Goal: Task Accomplishment & Management: Complete application form

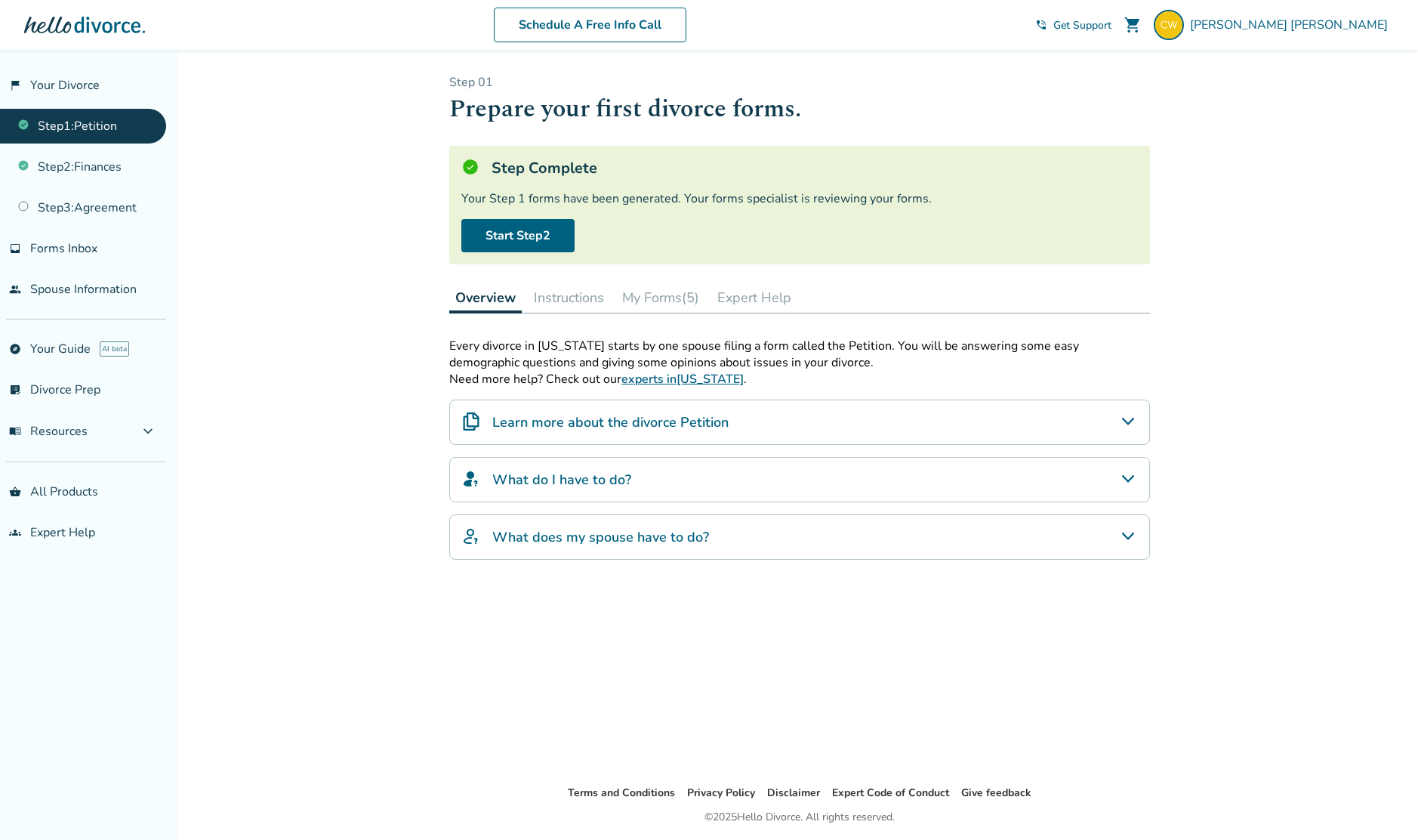
click at [634, 295] on button "My Forms (5)" at bounding box center [660, 298] width 89 height 30
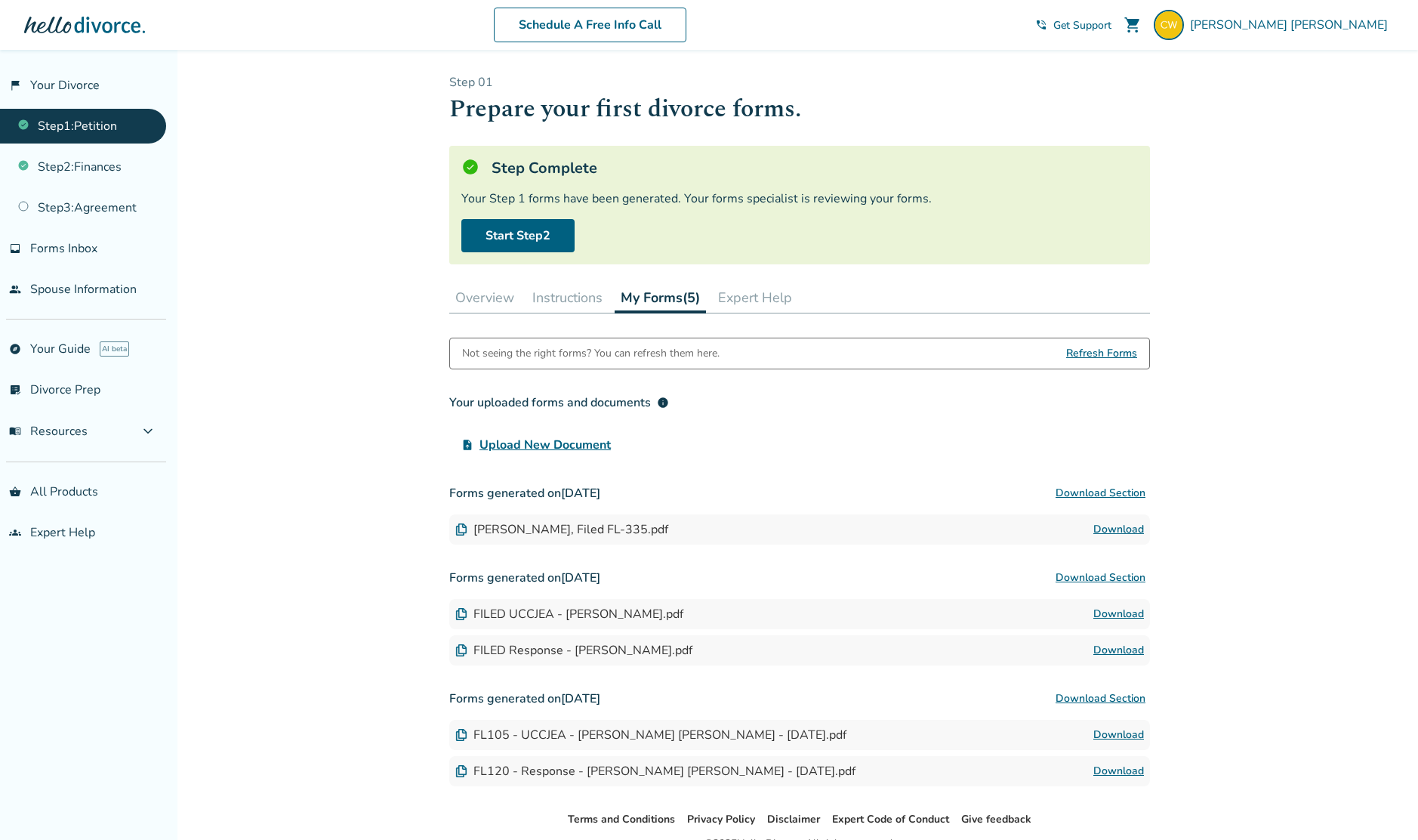
scroll to position [30, 0]
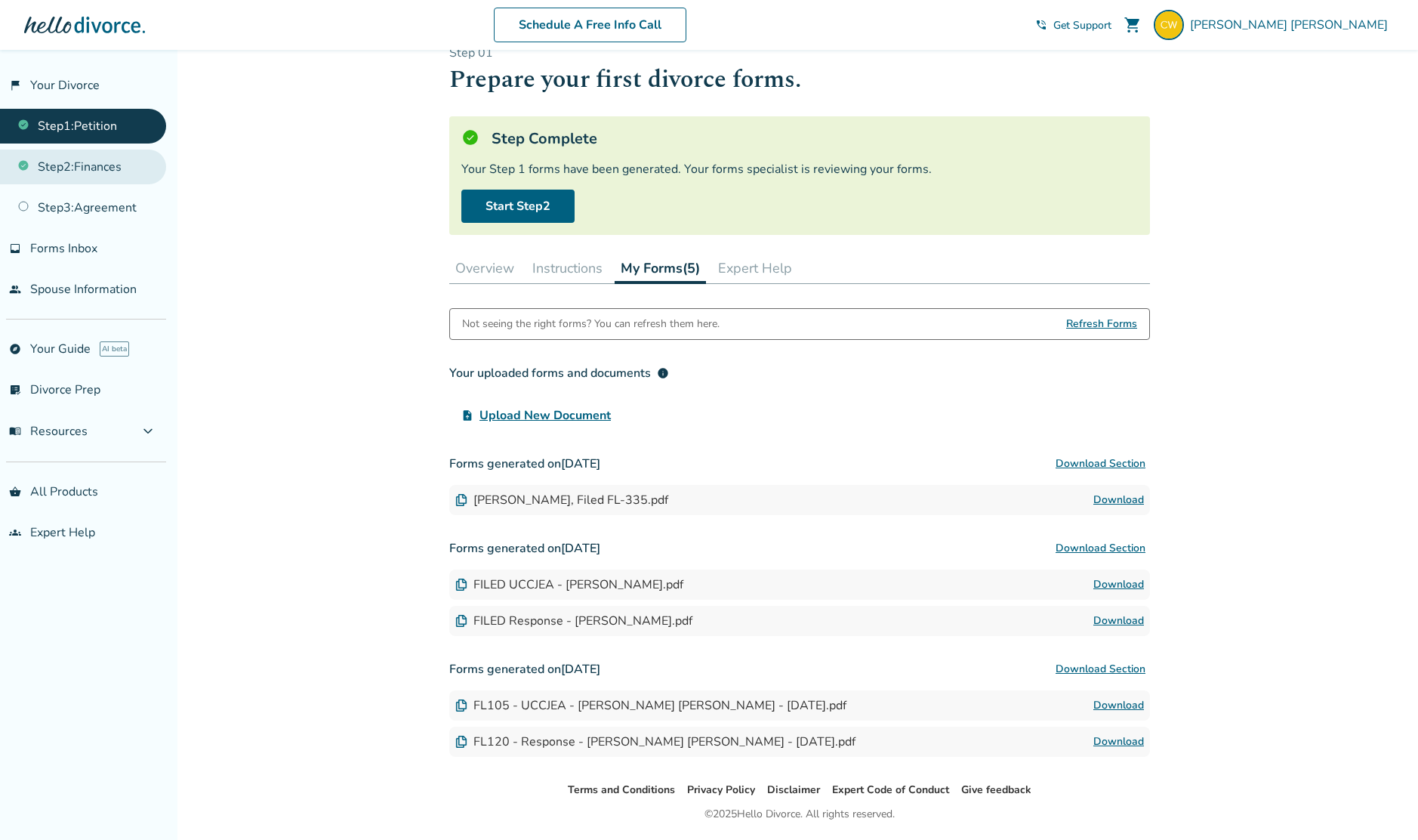
click at [125, 174] on link "Step 2 : Finances" at bounding box center [83, 167] width 166 height 35
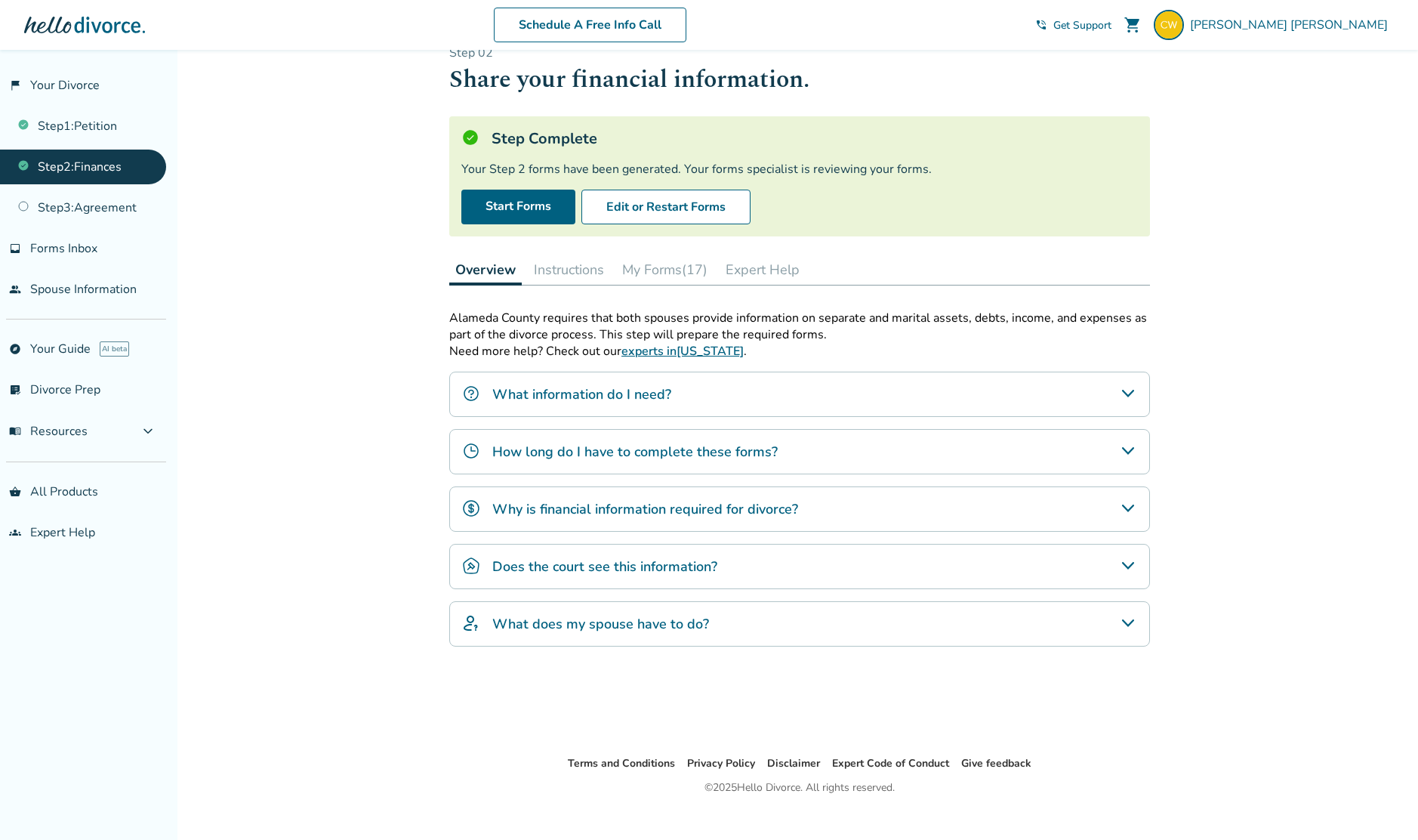
click at [689, 270] on button "My Forms (17)" at bounding box center [665, 270] width 97 height 30
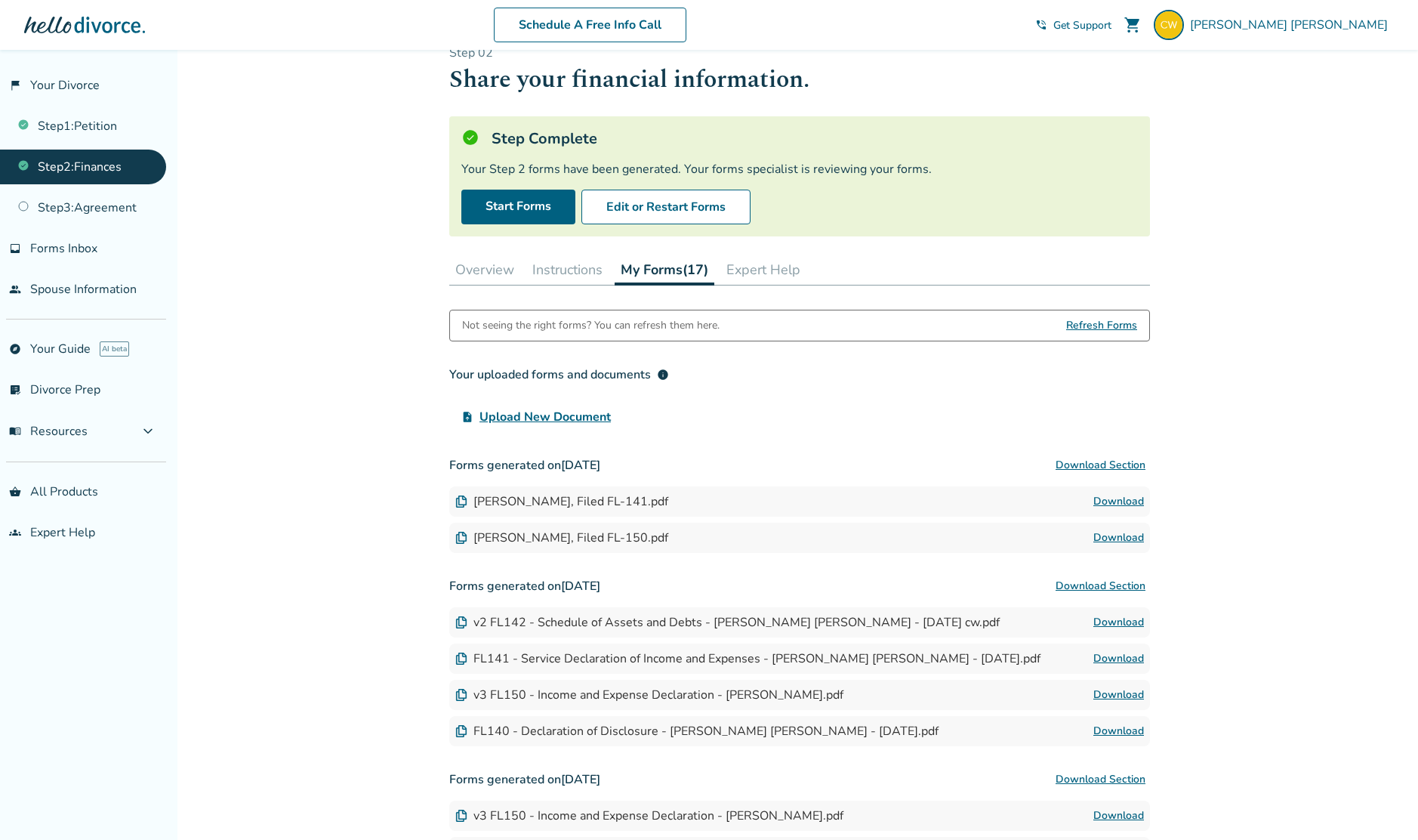
scroll to position [49, 0]
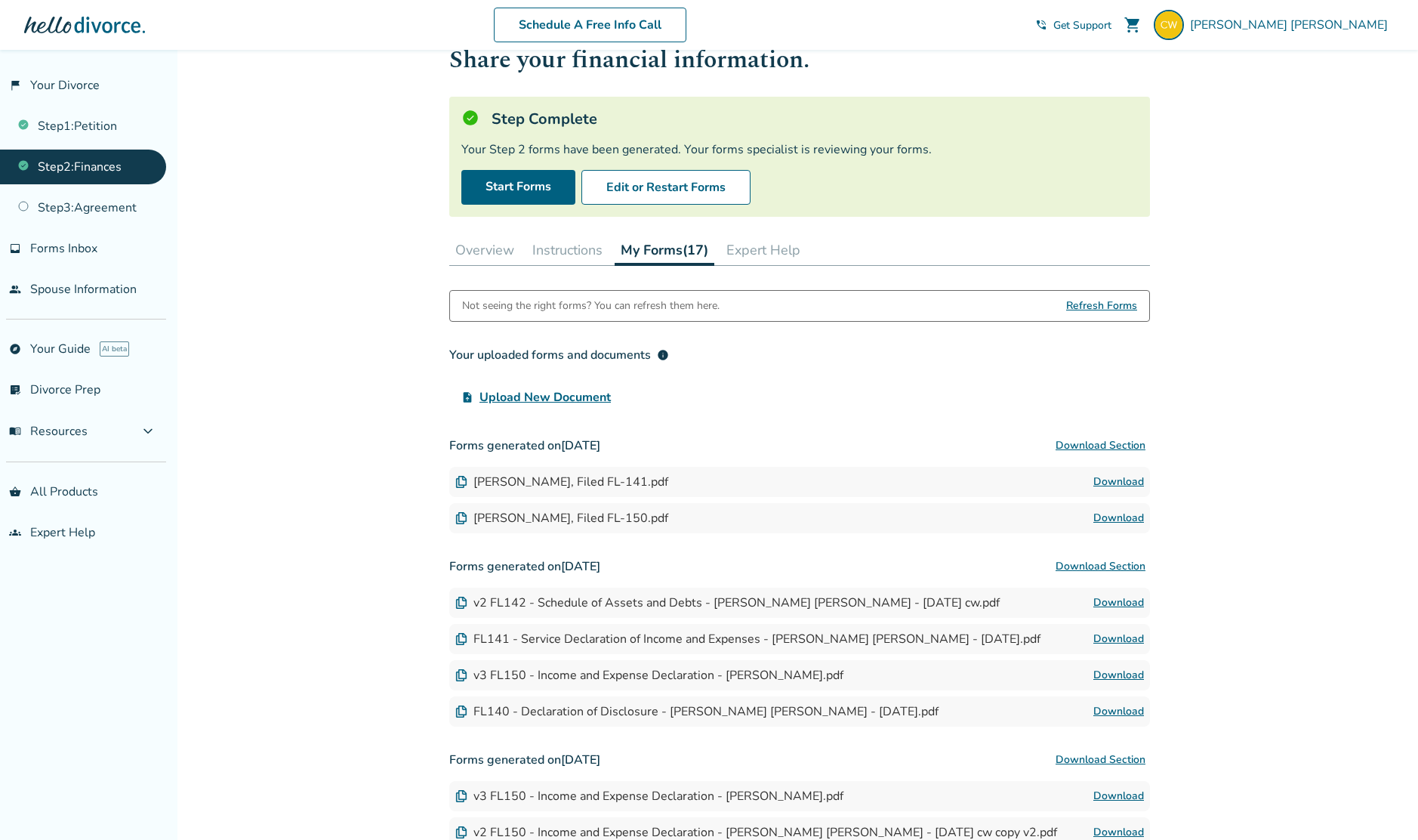
click at [1091, 444] on button "Download Section" at bounding box center [1100, 446] width 99 height 30
click at [95, 292] on link "people Spouse Information" at bounding box center [83, 289] width 166 height 35
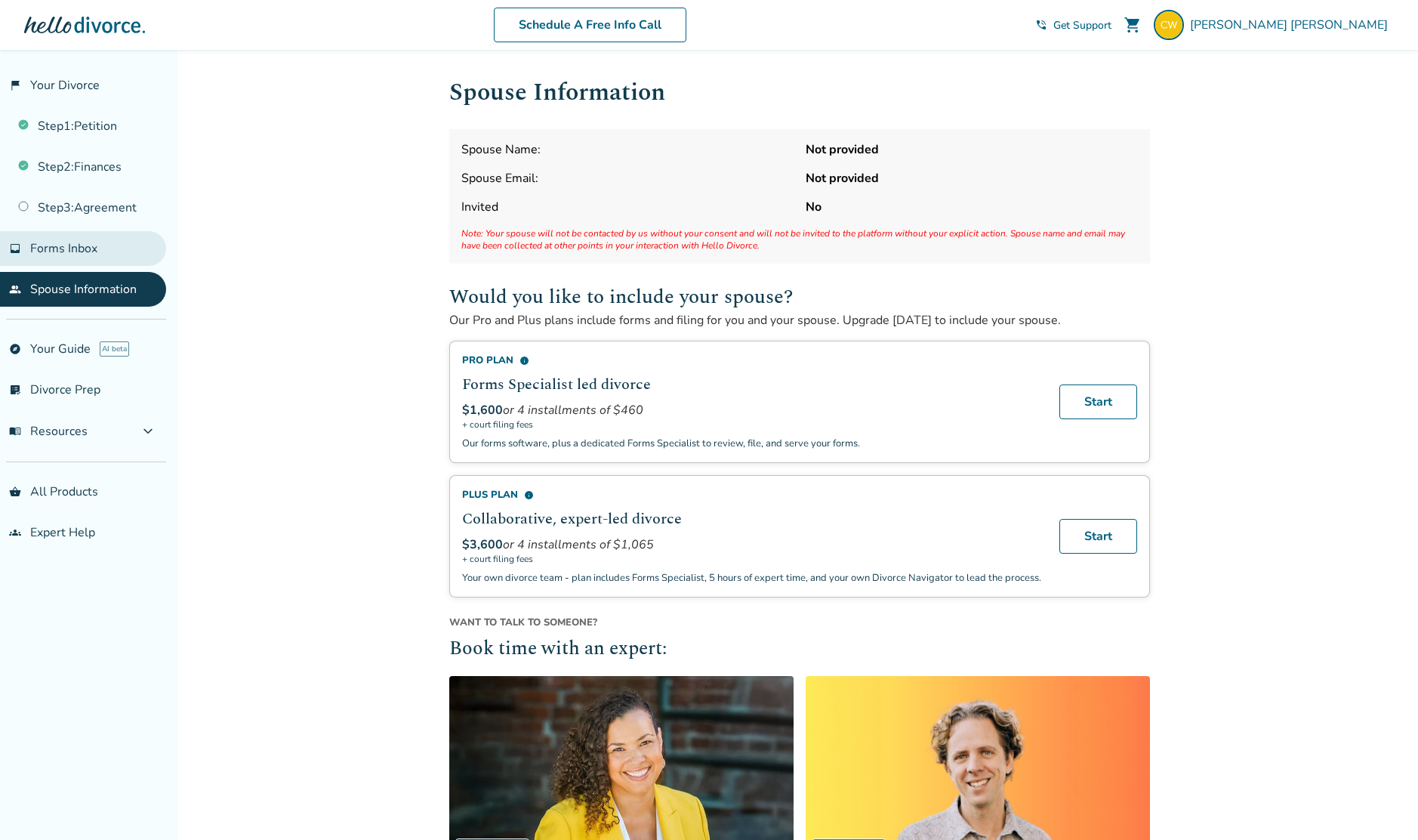
click at [95, 240] on span "Forms Inbox" at bounding box center [64, 248] width 67 height 17
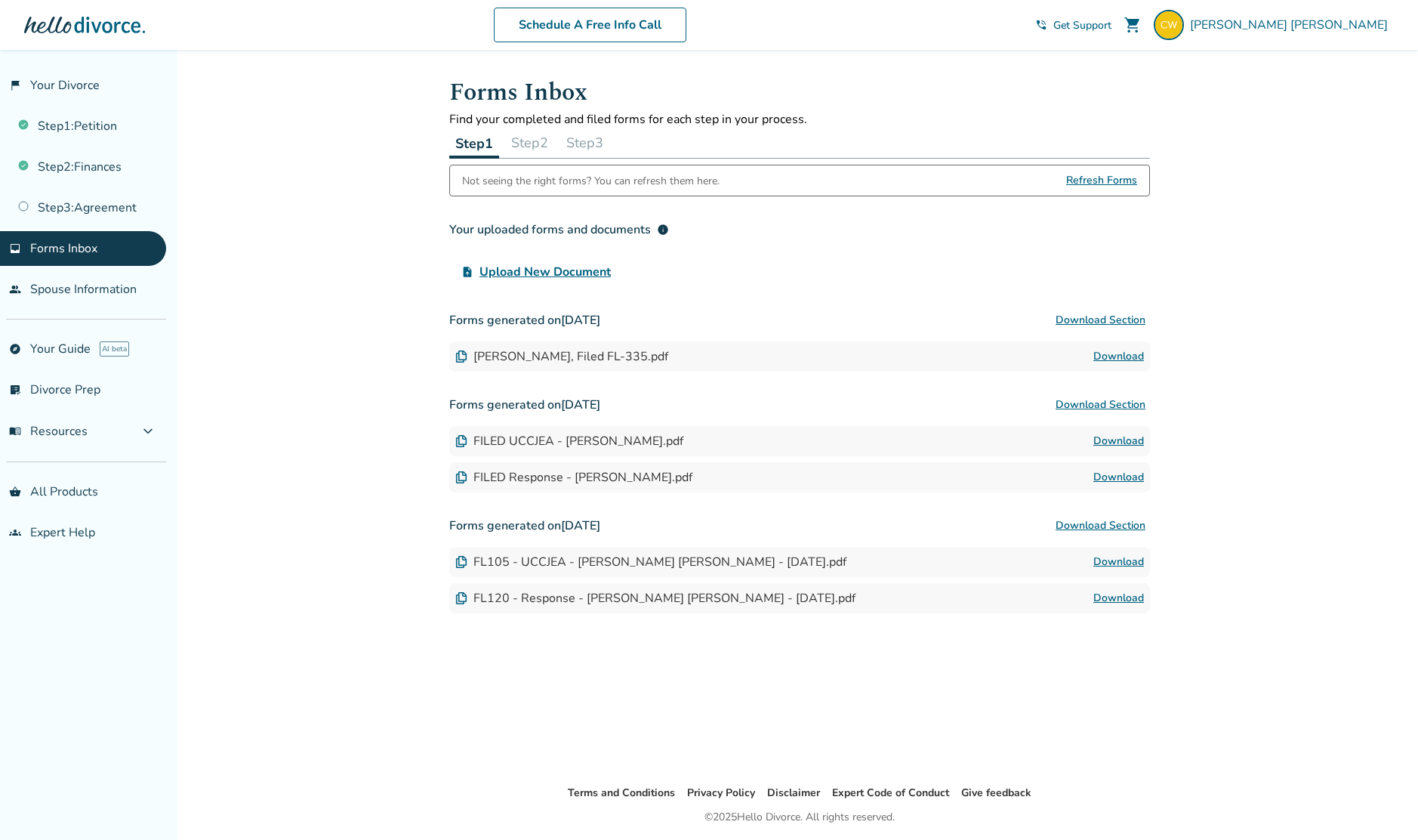
click at [538, 139] on button "Step 2" at bounding box center [529, 143] width 49 height 30
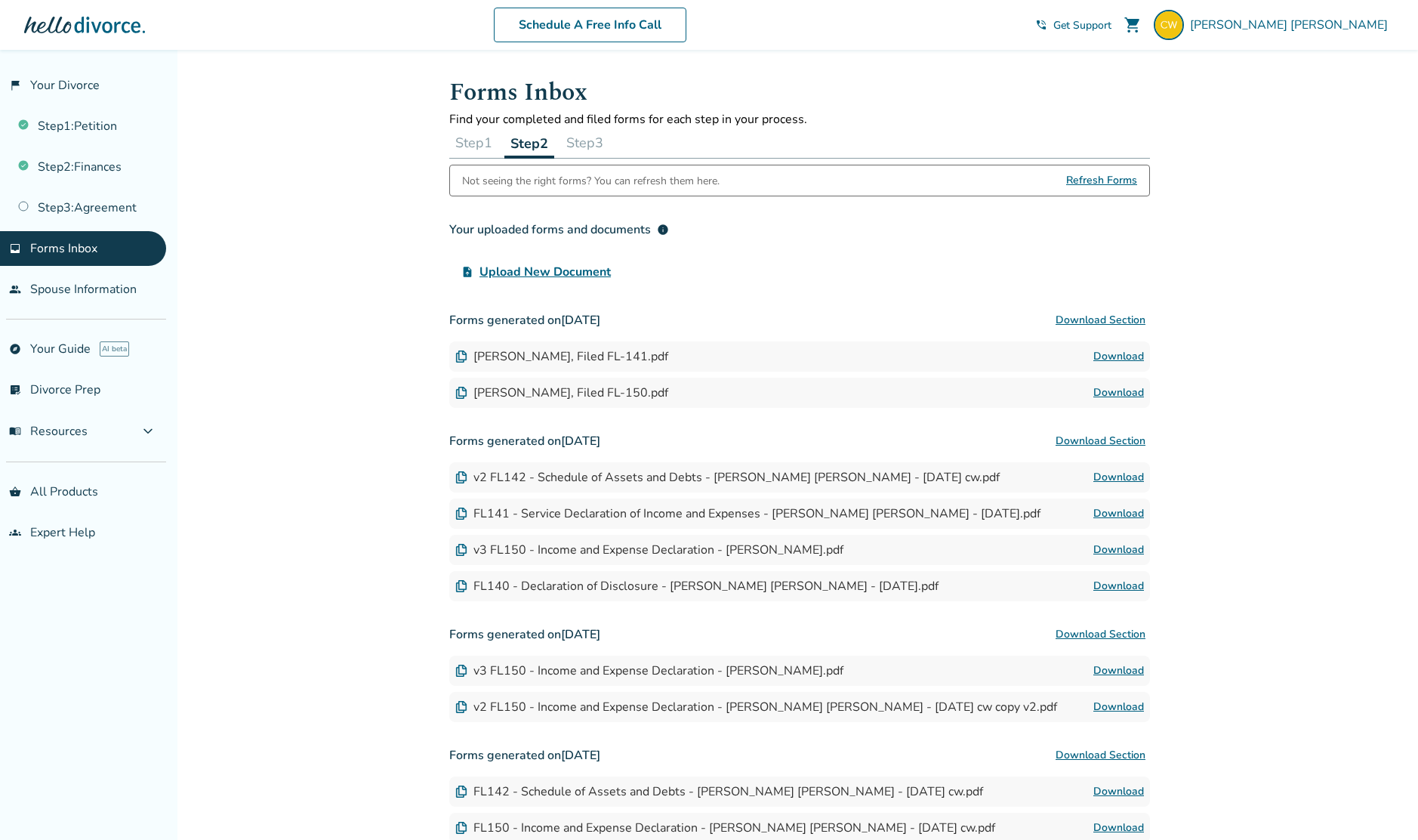
click at [602, 148] on button "Step 3" at bounding box center [585, 143] width 49 height 30
